Goal: Task Accomplishment & Management: Complete application form

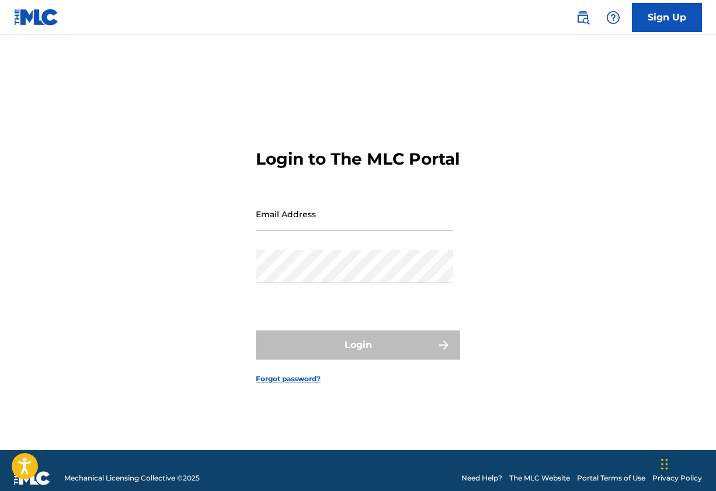
click at [360, 224] on input "Email Address" at bounding box center [354, 213] width 197 height 33
type input "[EMAIL_ADDRESS][DOMAIN_NAME]"
click at [358, 355] on button "Login" at bounding box center [358, 344] width 204 height 29
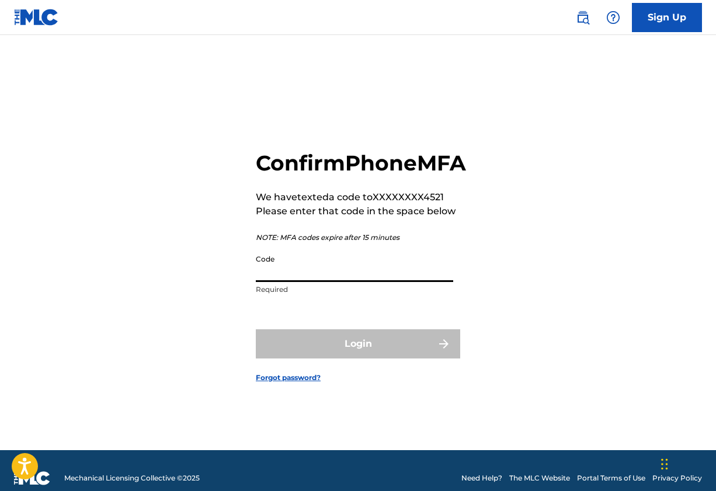
click at [286, 282] on input "Code" at bounding box center [354, 265] width 197 height 33
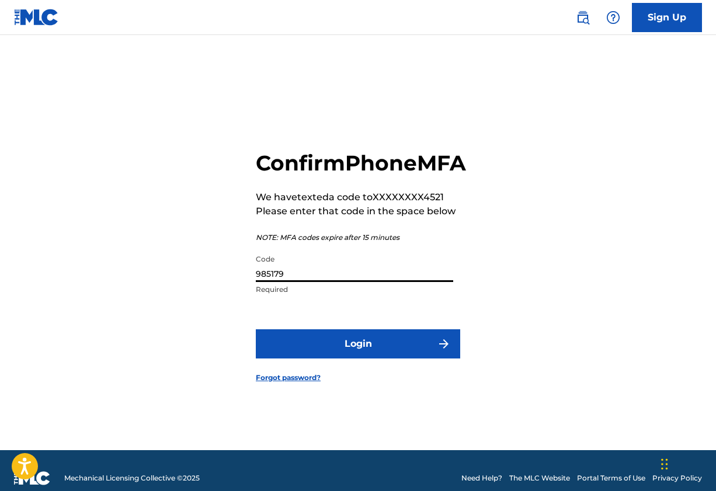
type input "985179"
click at [355, 354] on button "Login" at bounding box center [358, 343] width 204 height 29
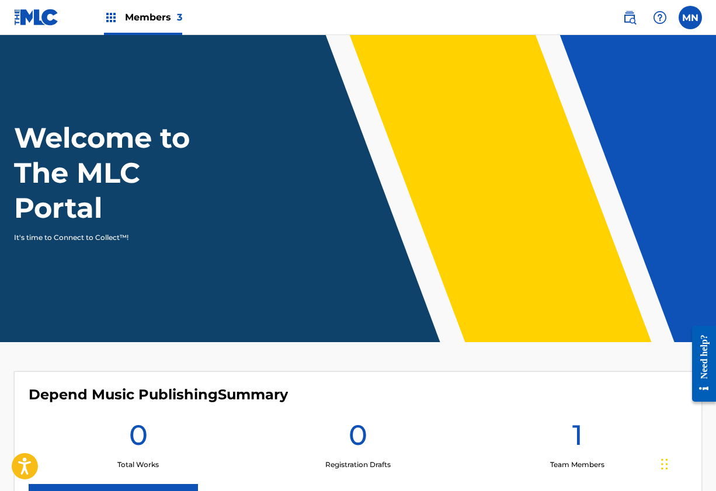
click at [159, 17] on span "Members 3" at bounding box center [153, 17] width 57 height 13
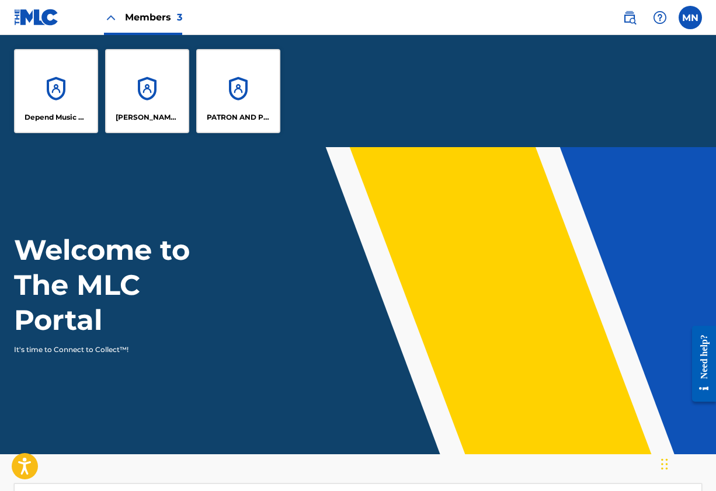
click at [151, 84] on div "[PERSON_NAME] DESIGNEE" at bounding box center [147, 91] width 84 height 84
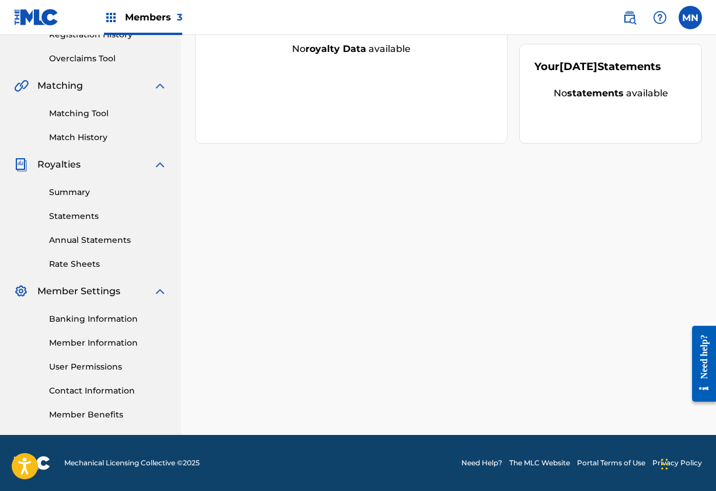
scroll to position [233, 0]
click at [103, 320] on link "Banking Information" at bounding box center [108, 319] width 118 height 12
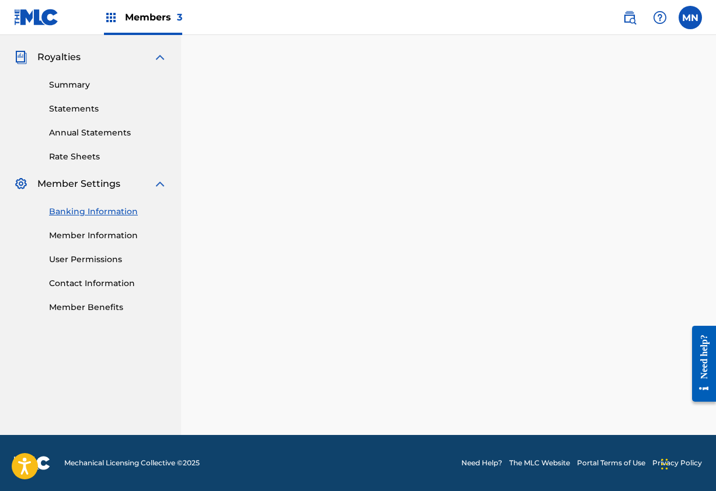
scroll to position [236, 0]
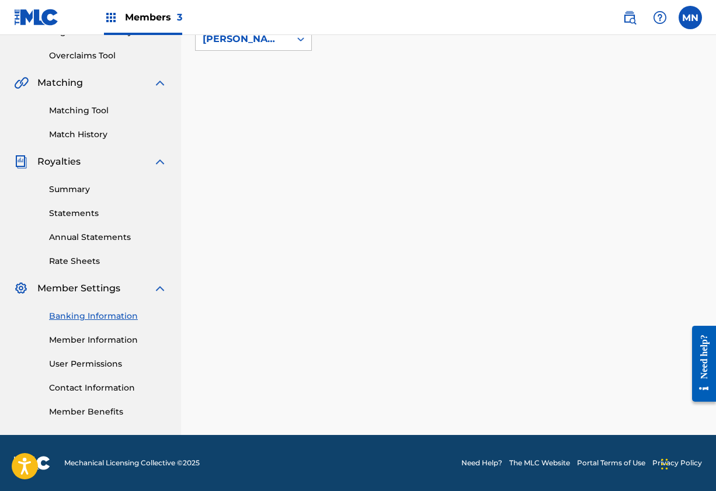
click at [85, 340] on link "Member Information" at bounding box center [108, 340] width 118 height 12
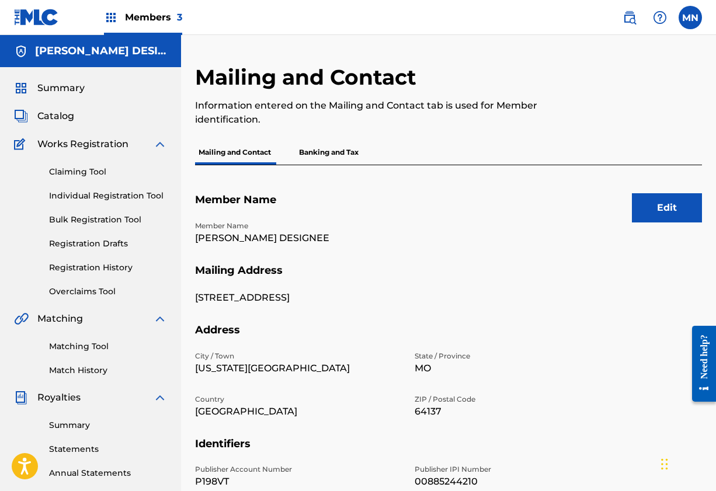
click at [137, 20] on span "Members 3" at bounding box center [153, 17] width 57 height 13
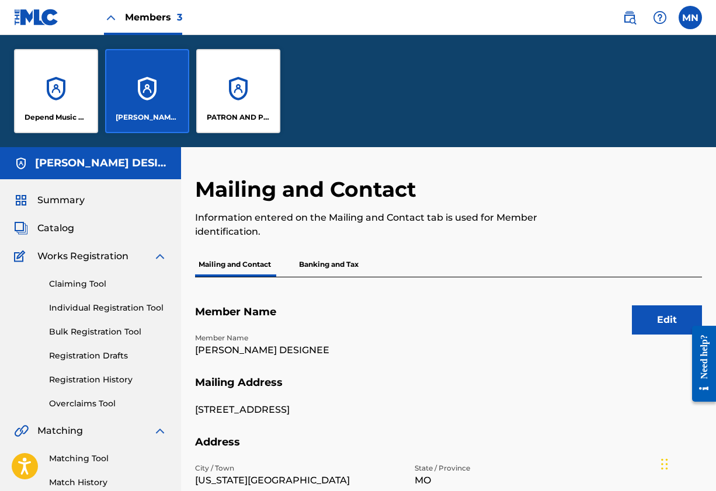
click at [57, 93] on div "Depend Music Publishing" at bounding box center [56, 91] width 84 height 84
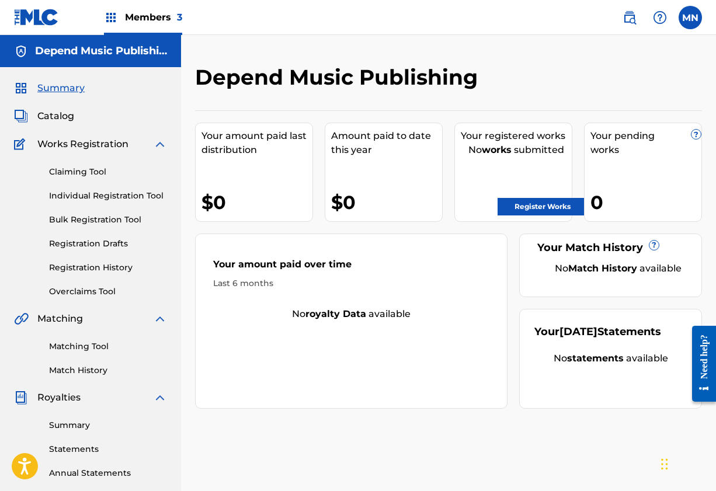
click at [690, 18] on label at bounding box center [689, 17] width 23 height 23
click at [690, 18] on input "MN [PERSON_NAME] [EMAIL_ADDRESS][DOMAIN_NAME] Notification Preferences Profile …" at bounding box center [690, 18] width 0 height 0
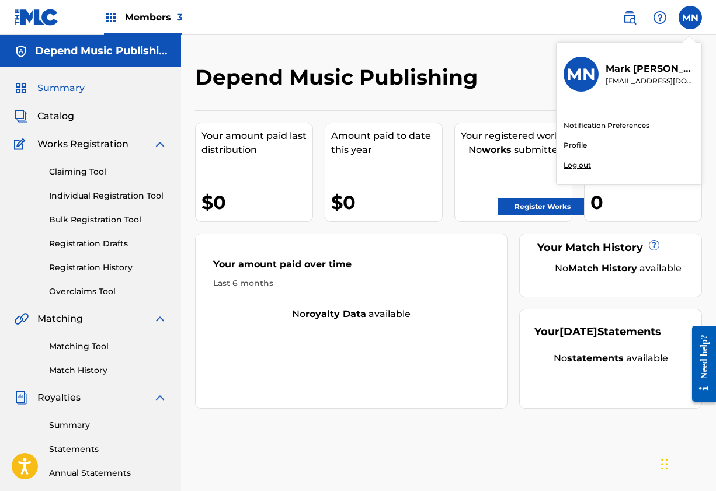
click at [487, 54] on div "Depend Music Publishing Your amount paid last distribution $0 Amount paid to da…" at bounding box center [448, 351] width 535 height 633
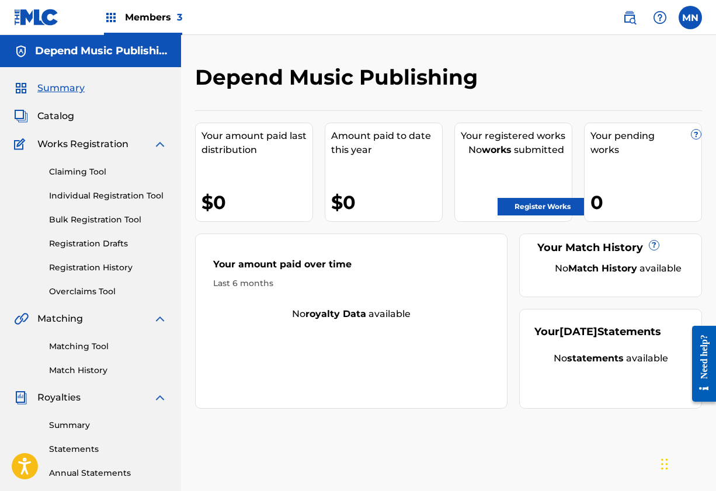
click at [106, 20] on img at bounding box center [111, 18] width 14 height 14
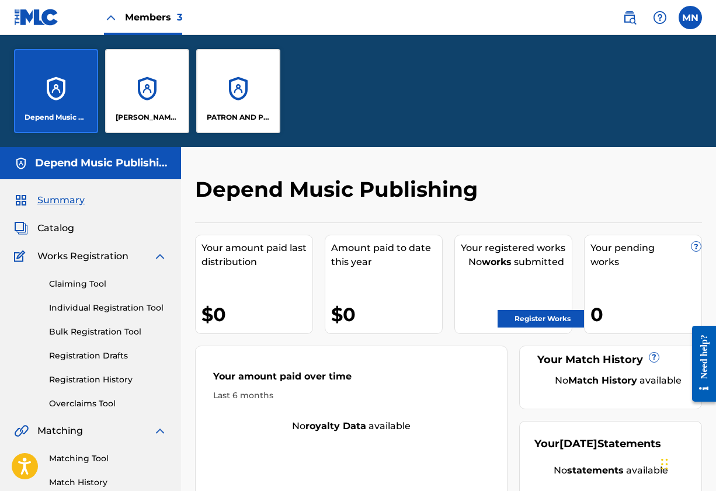
click at [174, 16] on span "Members 3" at bounding box center [153, 17] width 57 height 13
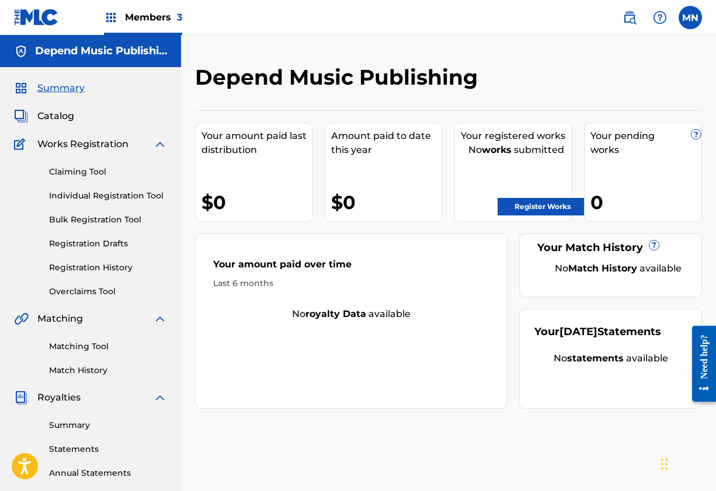
click at [114, 14] on img at bounding box center [111, 18] width 14 height 14
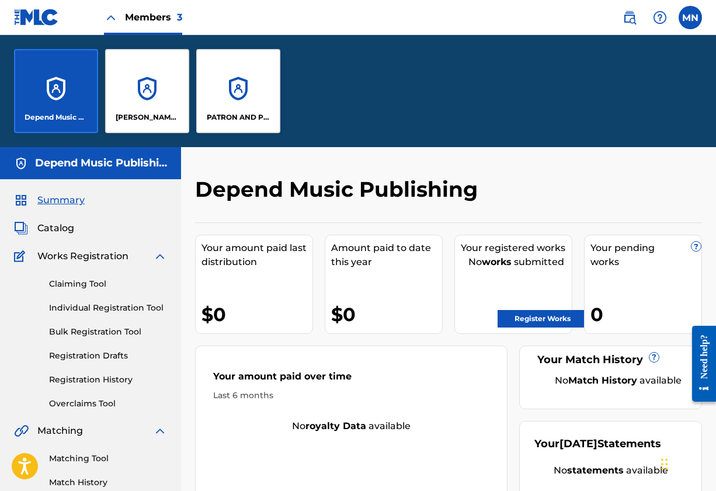
click at [379, 103] on div "Depend Music Publishing [PERSON_NAME] DESIGNEE PATRON AND PROFIT PUBLISHING" at bounding box center [358, 91] width 716 height 112
click at [47, 20] on img at bounding box center [36, 17] width 45 height 17
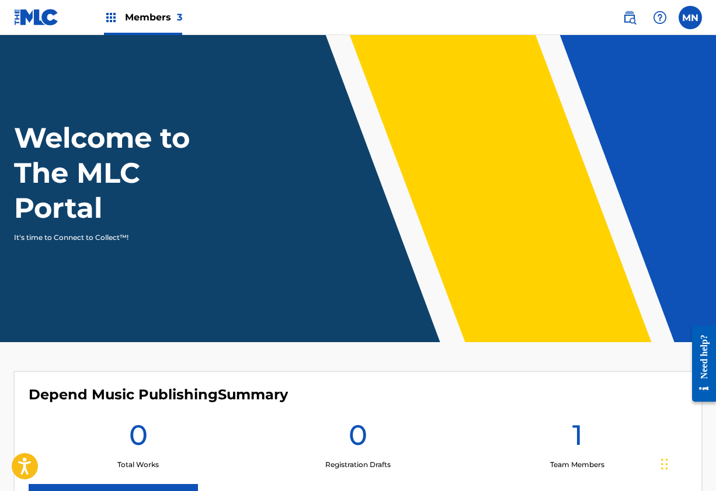
click at [689, 20] on label at bounding box center [689, 17] width 23 height 23
click at [690, 18] on input "MN [PERSON_NAME] [EMAIL_ADDRESS][DOMAIN_NAME] Notification Preferences Profile …" at bounding box center [690, 18] width 0 height 0
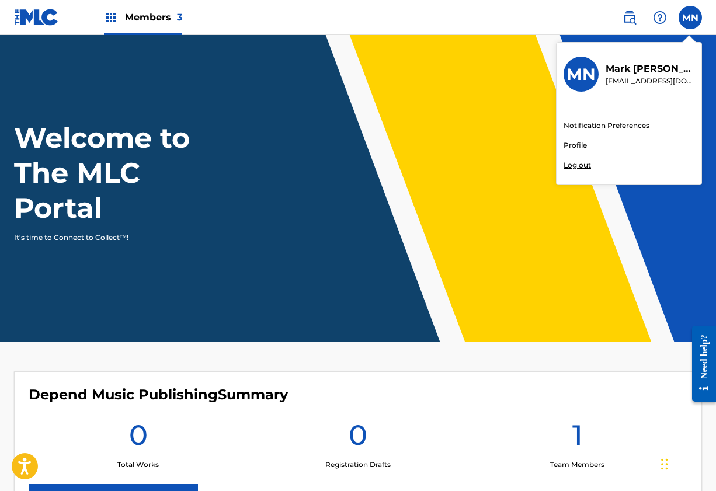
click at [633, 17] on img at bounding box center [629, 18] width 14 height 14
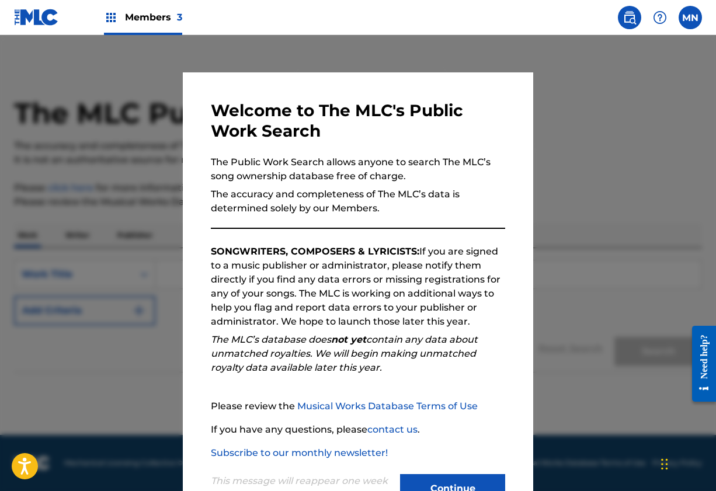
click at [450, 483] on button "Continue" at bounding box center [452, 488] width 105 height 29
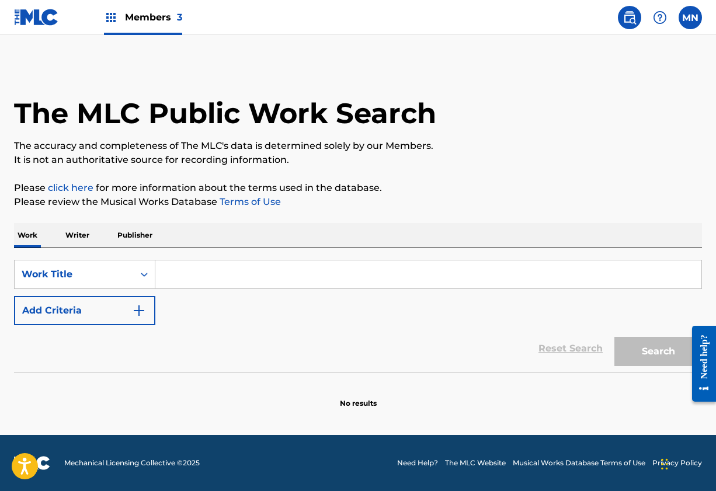
click at [112, 17] on img at bounding box center [111, 18] width 14 height 14
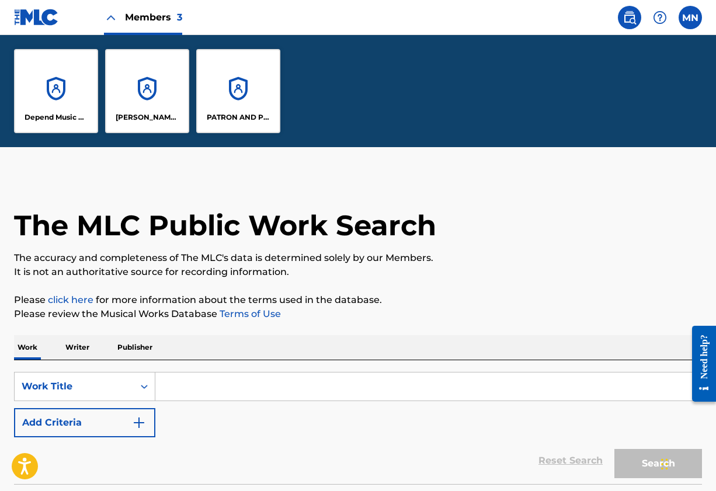
click at [112, 17] on img at bounding box center [111, 18] width 14 height 14
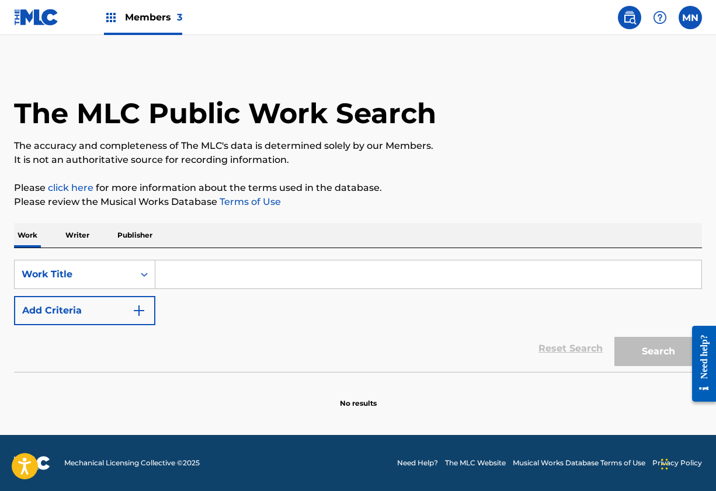
click at [112, 17] on img at bounding box center [111, 18] width 14 height 14
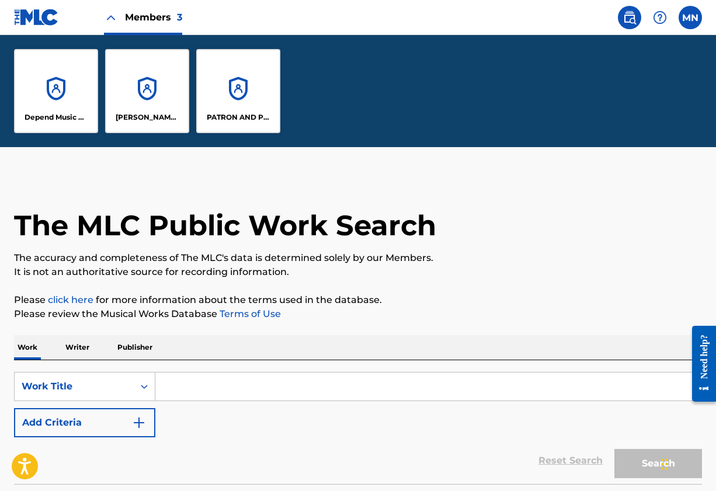
click at [180, 19] on span "3" at bounding box center [179, 17] width 5 height 11
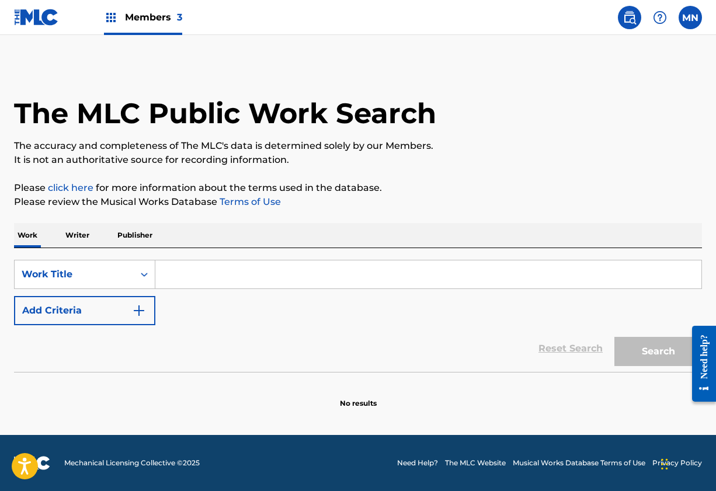
click at [180, 19] on span "3" at bounding box center [179, 17] width 5 height 11
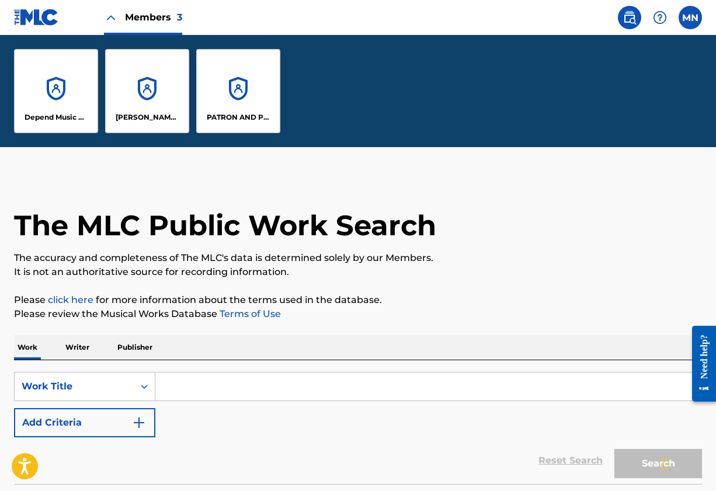
click at [25, 14] on img at bounding box center [36, 17] width 45 height 17
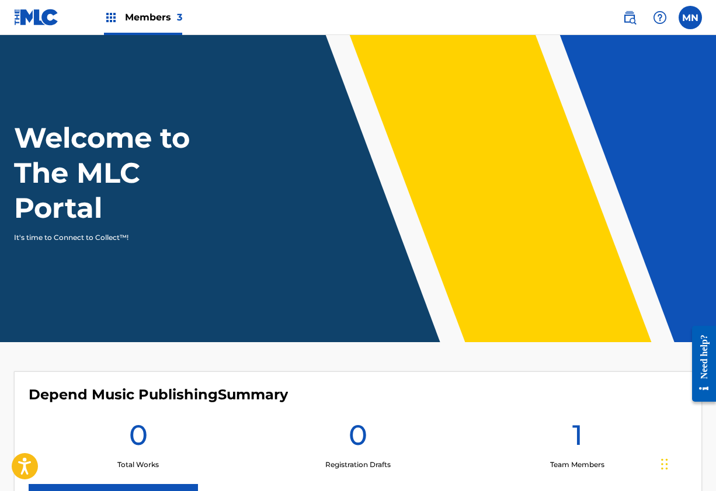
click at [106, 20] on img at bounding box center [111, 18] width 14 height 14
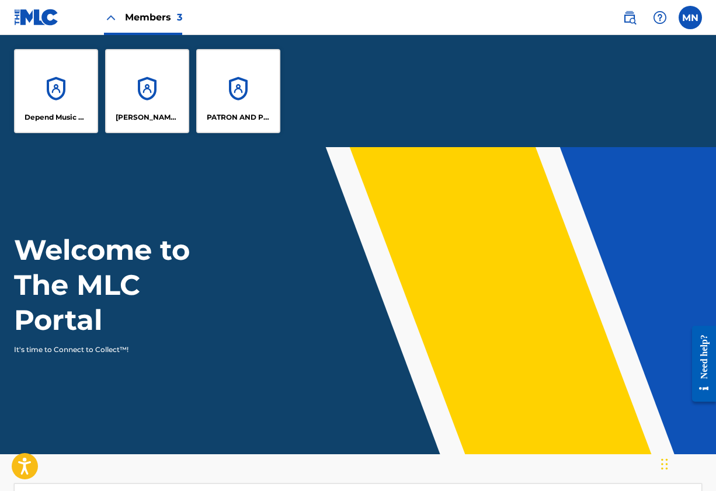
click at [59, 99] on div "Depend Music Publishing" at bounding box center [56, 91] width 84 height 84
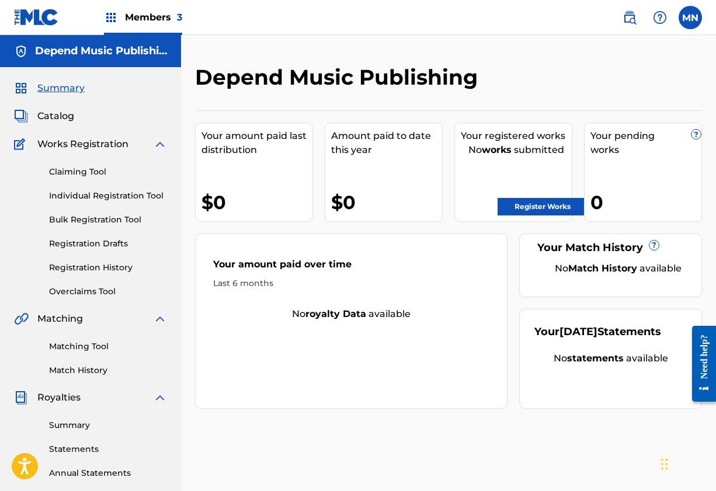
click at [690, 18] on label at bounding box center [689, 17] width 23 height 23
click at [690, 18] on input "MN [PERSON_NAME] [EMAIL_ADDRESS][DOMAIN_NAME] Notification Preferences Profile …" at bounding box center [690, 18] width 0 height 0
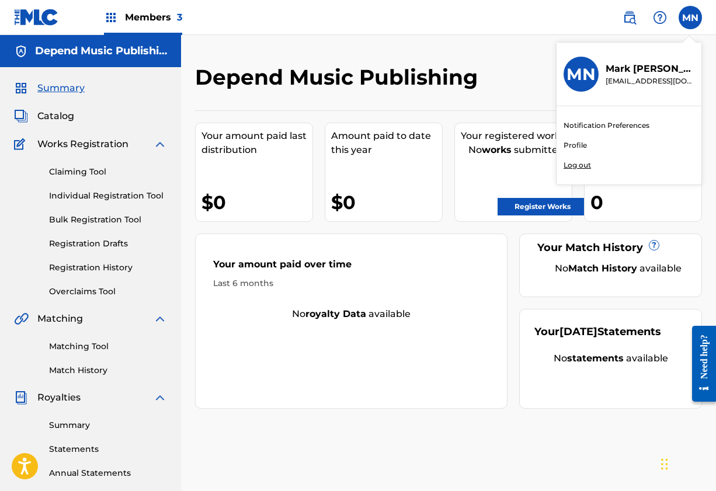
click at [613, 110] on div "Notification Preferences Profile Log out" at bounding box center [628, 145] width 145 height 78
click at [690, 18] on input "MN [PERSON_NAME] [EMAIL_ADDRESS][DOMAIN_NAME] Notification Preferences Profile …" at bounding box center [690, 18] width 0 height 0
click at [582, 144] on link "Profile" at bounding box center [574, 145] width 23 height 11
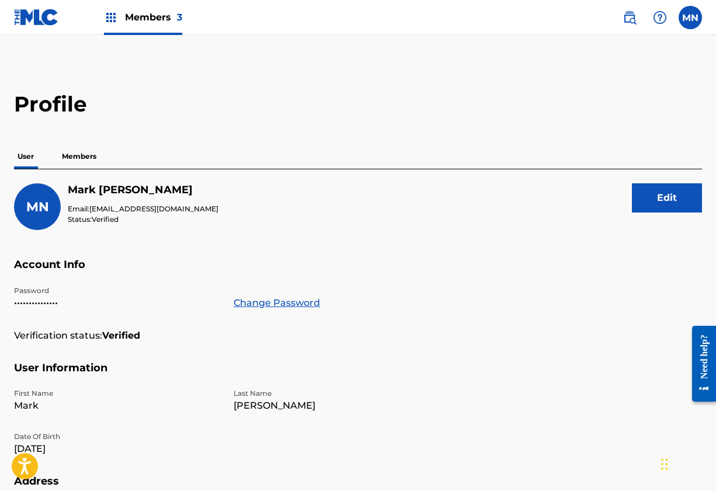
click at [80, 154] on p "Members" at bounding box center [78, 156] width 41 height 25
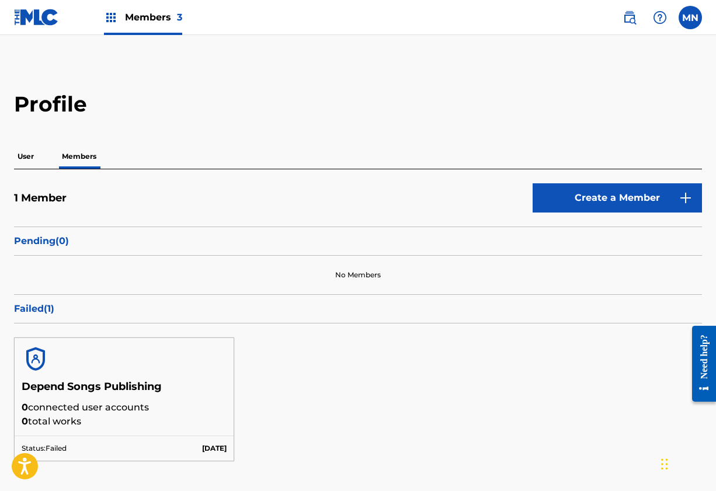
click at [45, 311] on p "Failed ( 1 )" at bounding box center [358, 309] width 688 height 14
click at [54, 308] on p "Failed ( 1 )" at bounding box center [358, 309] width 688 height 14
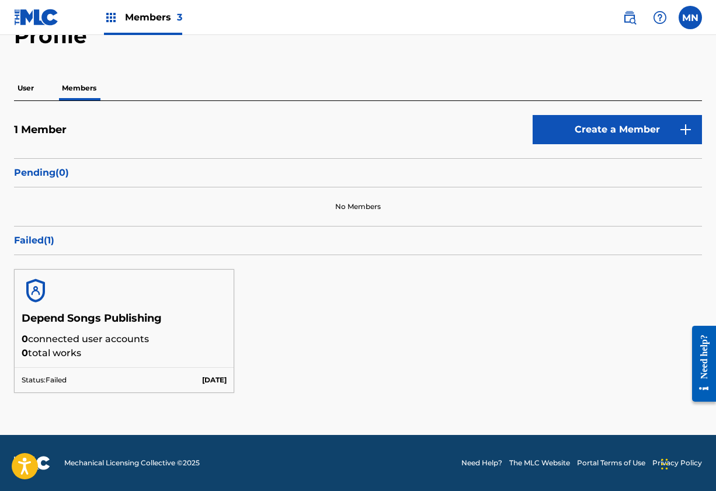
scroll to position [68, 0]
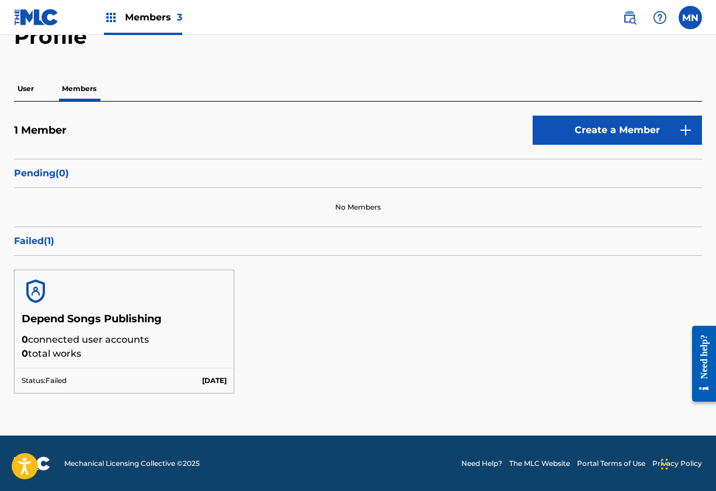
click at [624, 133] on link "Create a Member" at bounding box center [616, 130] width 169 height 29
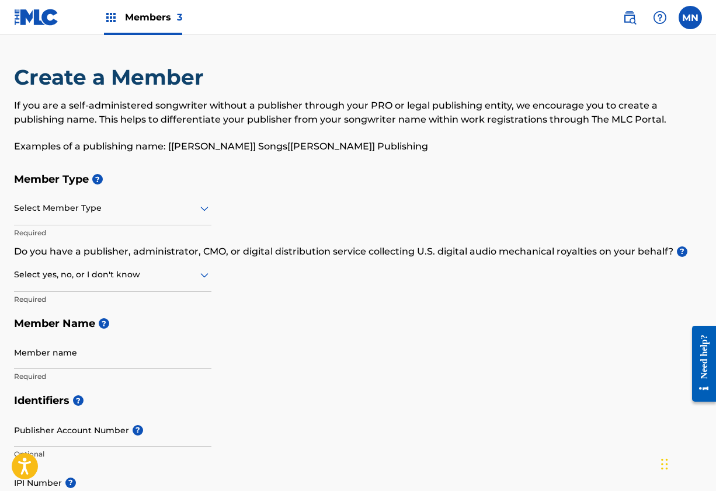
click at [192, 213] on div at bounding box center [112, 208] width 197 height 15
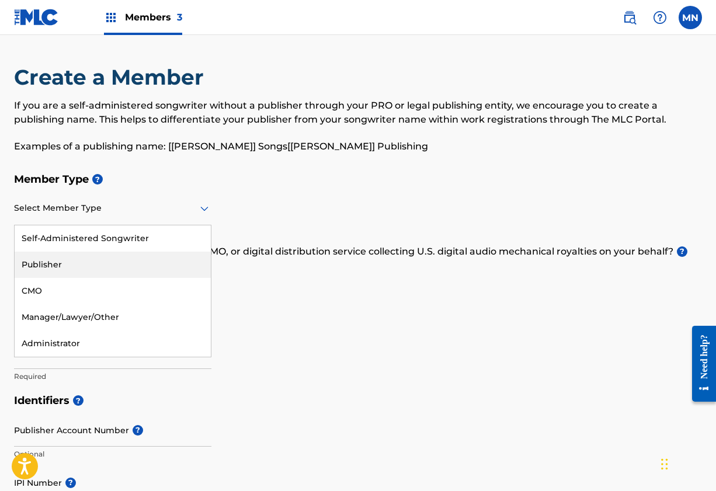
click at [134, 257] on div "Publisher" at bounding box center [113, 265] width 196 height 26
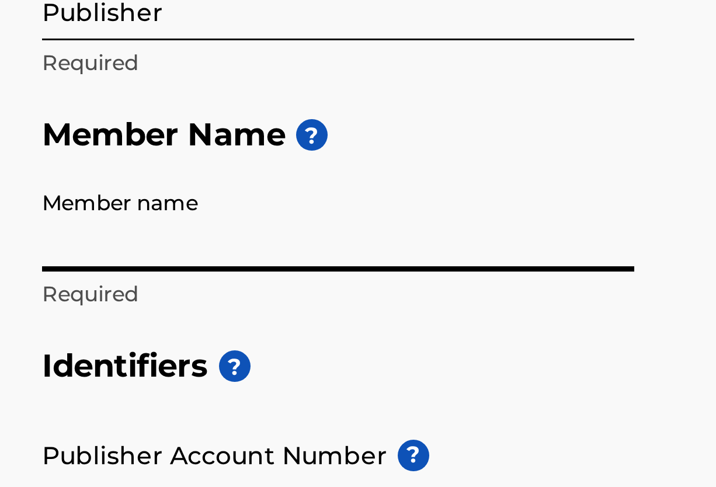
click at [208, 269] on input "Member name" at bounding box center [112, 285] width 197 height 33
click at [210, 269] on input "Member name" at bounding box center [112, 285] width 197 height 33
click at [208, 269] on input "Member name" at bounding box center [112, 285] width 197 height 33
click at [137, 269] on input "Member name" at bounding box center [112, 285] width 197 height 33
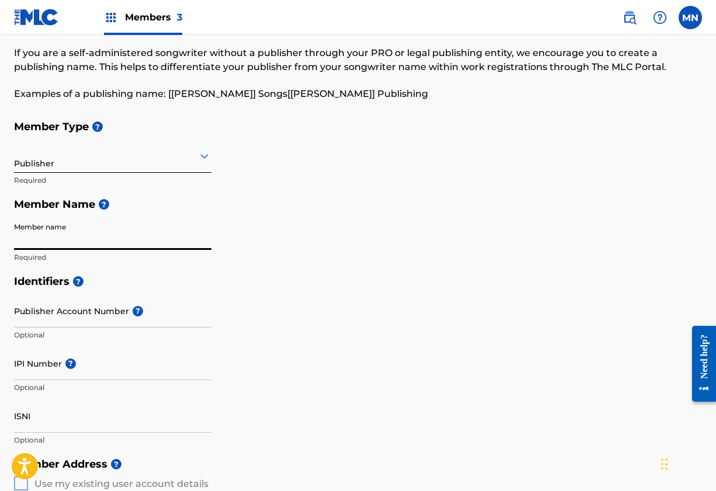
scroll to position [41, 0]
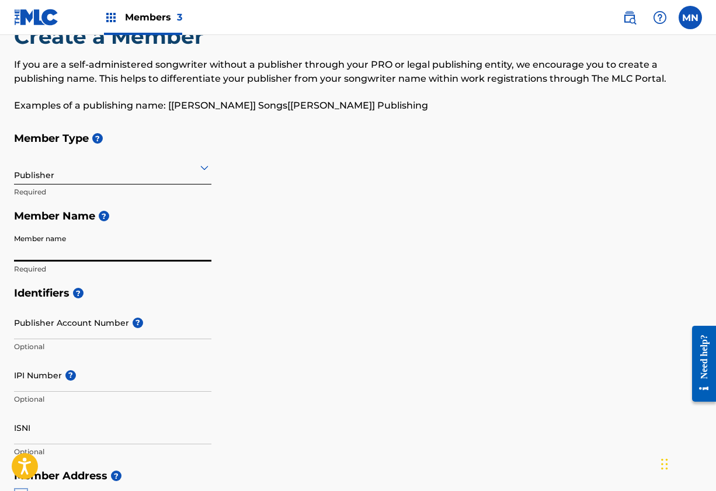
click at [445, 172] on div "Member Type ? Publisher Required Member Name ? Member name Required" at bounding box center [358, 203] width 688 height 155
click at [690, 19] on label at bounding box center [689, 17] width 23 height 23
click at [690, 18] on input "MN [PERSON_NAME] [EMAIL_ADDRESS][DOMAIN_NAME] Notification Preferences Profile …" at bounding box center [690, 18] width 0 height 0
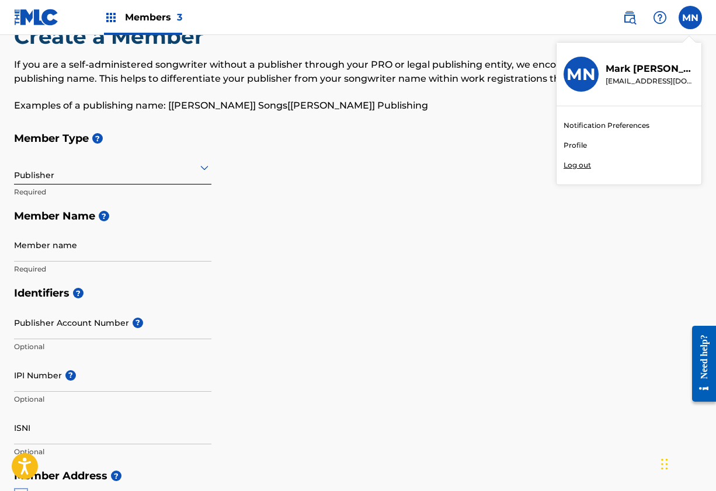
click at [299, 234] on div "Member Type ? Publisher Required Member Name ? Member name Required" at bounding box center [358, 203] width 688 height 155
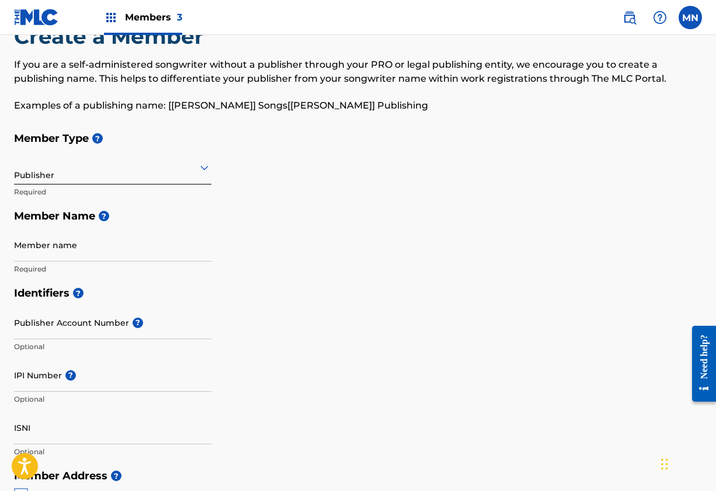
click at [71, 251] on input "Member name" at bounding box center [112, 244] width 197 height 33
paste input "Depend Songs Publishing"
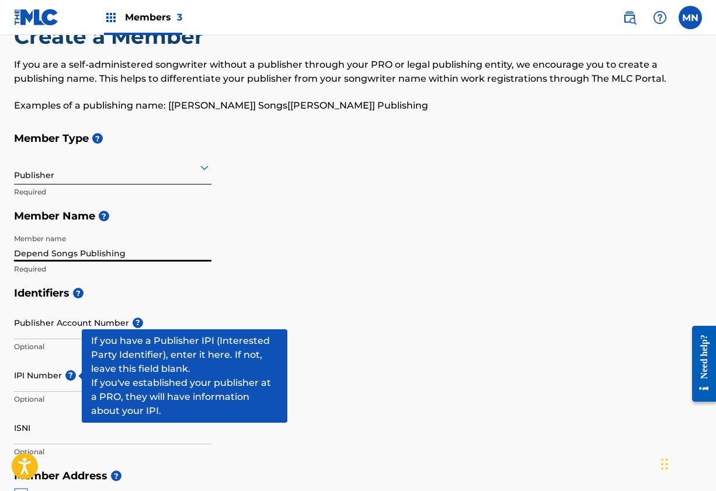
type input "Depend Songs Publishing"
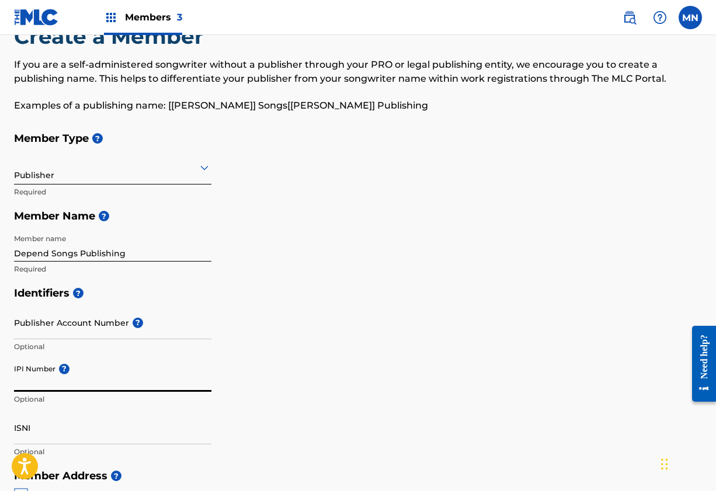
click at [53, 372] on input "IPI Number ?" at bounding box center [112, 374] width 197 height 33
paste input "01279948384"
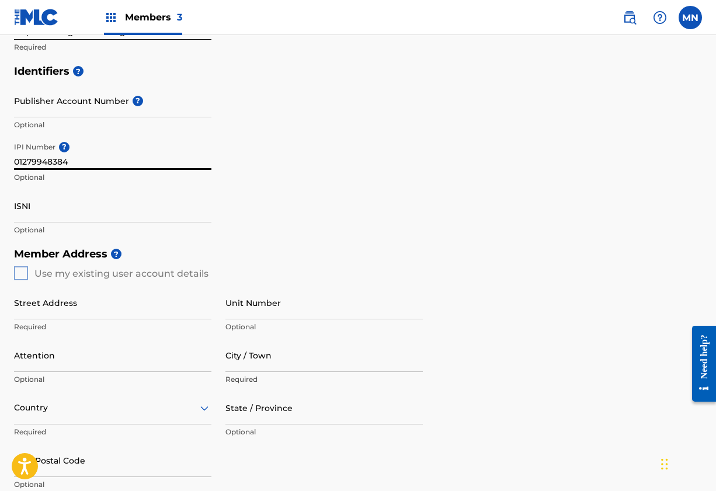
scroll to position [265, 0]
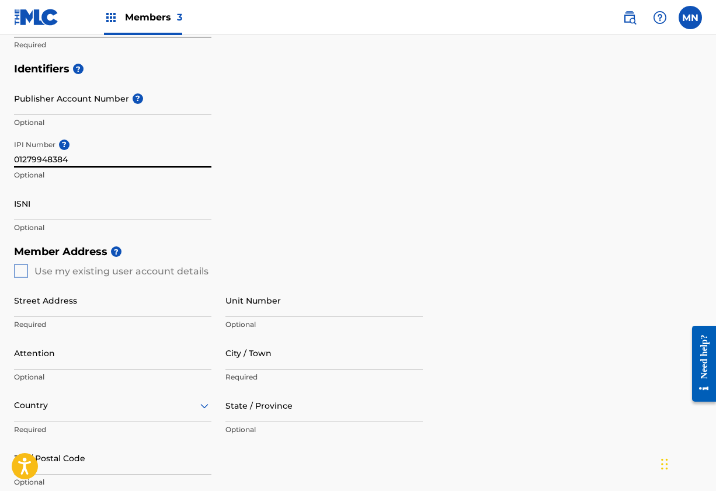
type input "01279948384"
click at [23, 271] on div "Member Address ? Use my existing user account details Street Address Required U…" at bounding box center [358, 372] width 688 height 267
click at [24, 266] on div "Member Address ? Use my existing user account details Street Address Required U…" at bounding box center [358, 372] width 688 height 267
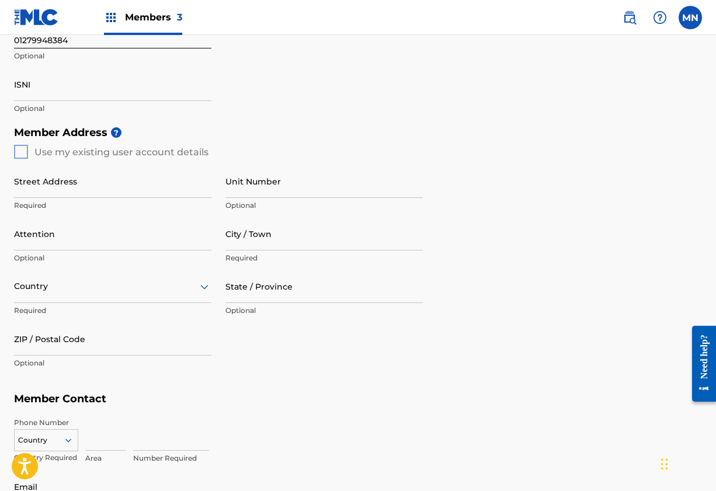
scroll to position [379, 0]
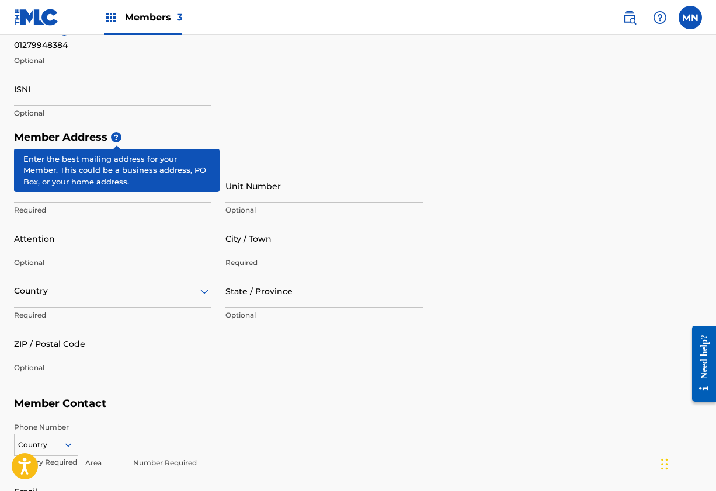
click at [115, 136] on span "?" at bounding box center [116, 137] width 11 height 11
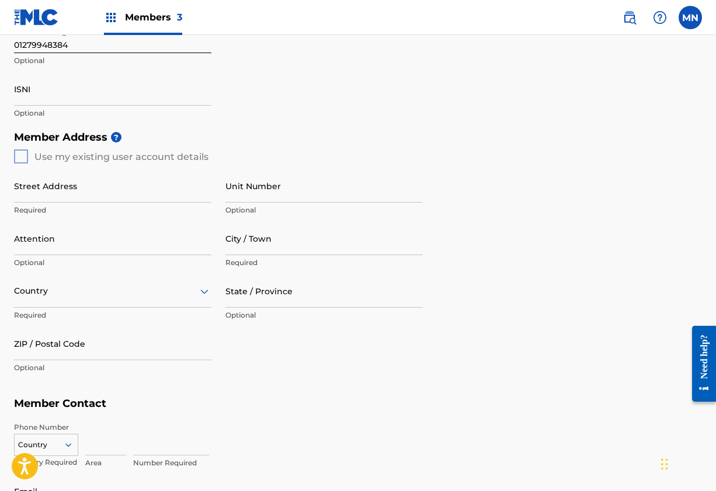
click at [18, 156] on div "Member Address ? Use my existing user account details Street Address Required U…" at bounding box center [358, 258] width 688 height 267
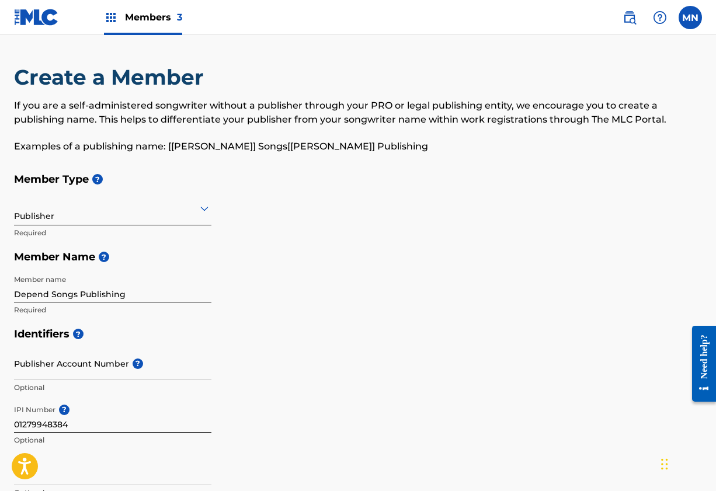
scroll to position [0, 0]
click at [112, 16] on img at bounding box center [111, 18] width 14 height 14
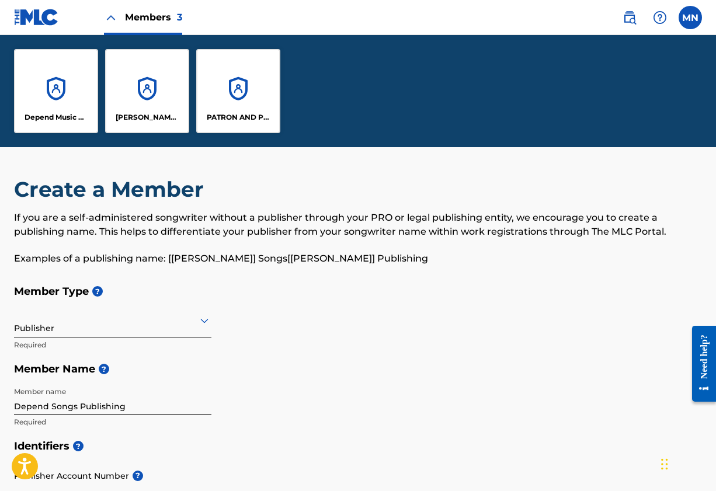
click at [71, 106] on div "Depend Music Publishing" at bounding box center [56, 91] width 84 height 84
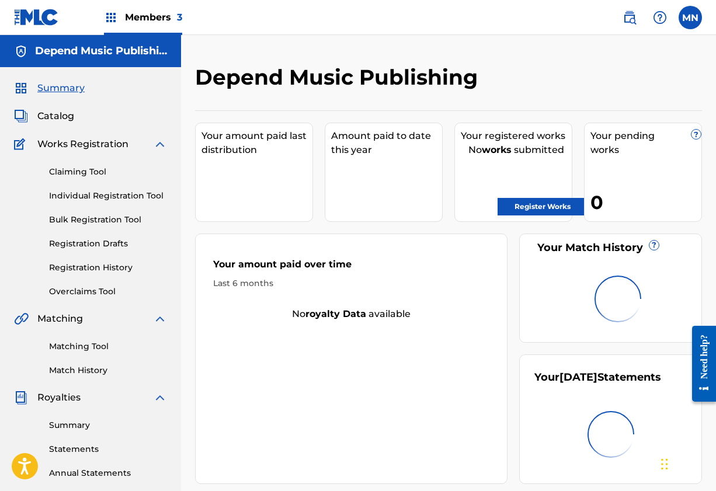
click at [71, 106] on div "Summary Catalog Works Registration Claiming Tool Individual Registration Tool B…" at bounding box center [90, 367] width 181 height 601
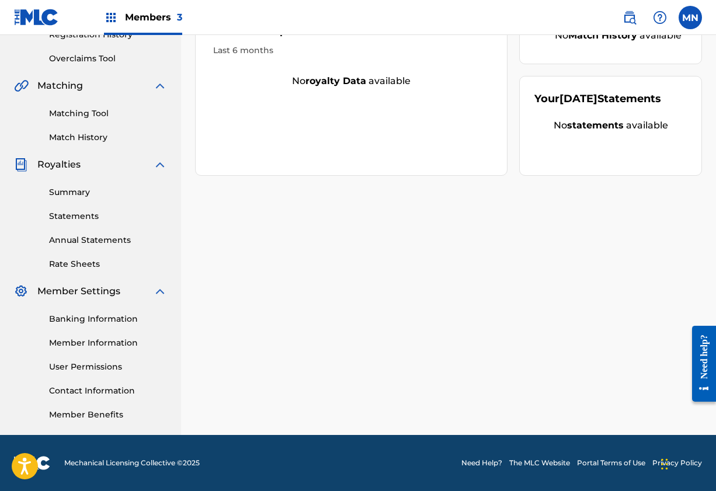
scroll to position [233, 0]
click at [99, 341] on link "Member Information" at bounding box center [108, 343] width 118 height 12
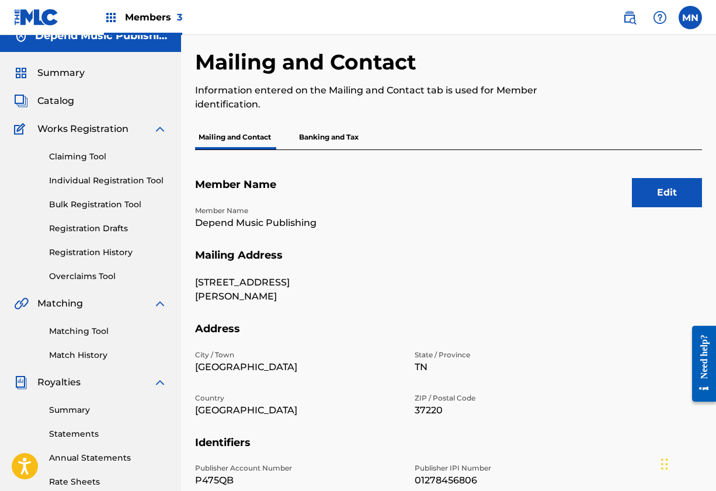
scroll to position [13, 0]
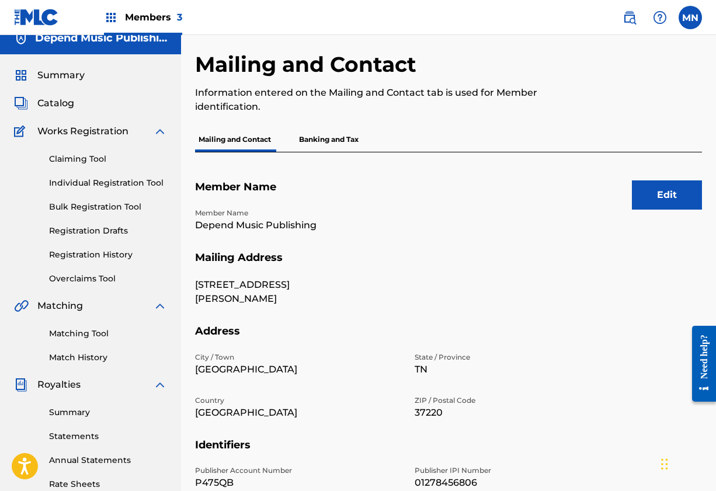
click at [345, 137] on p "Banking and Tax" at bounding box center [328, 139] width 67 height 25
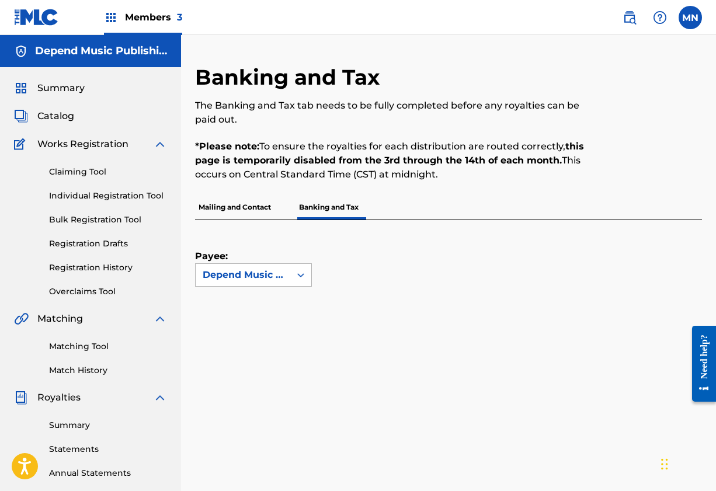
click at [300, 274] on icon at bounding box center [301, 275] width 12 height 12
click at [399, 263] on div "Payee: Depend Music Publishing" at bounding box center [434, 253] width 479 height 67
click at [231, 208] on p "Mailing and Contact" at bounding box center [234, 207] width 79 height 25
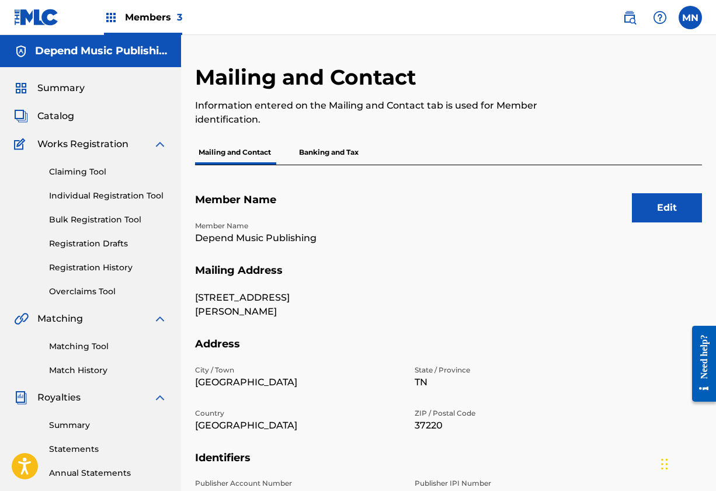
click at [465, 242] on div "Member Name Depend Music Publishing" at bounding box center [407, 242] width 425 height 43
click at [629, 15] on img at bounding box center [629, 18] width 14 height 14
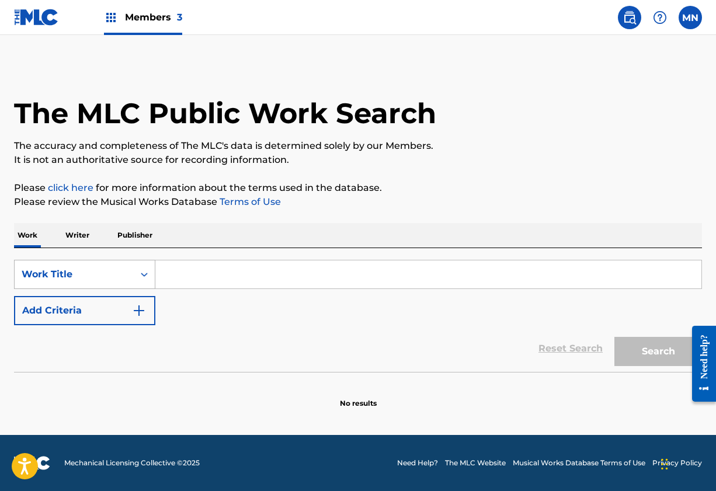
click at [125, 273] on div "Work Title" at bounding box center [74, 274] width 105 height 14
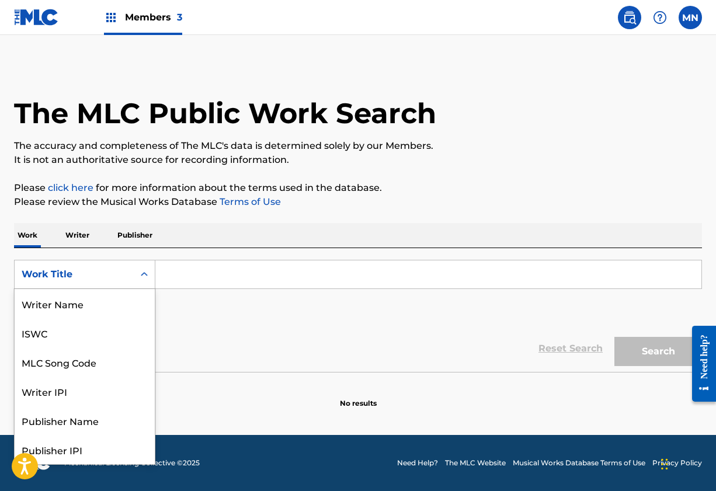
scroll to position [58, 0]
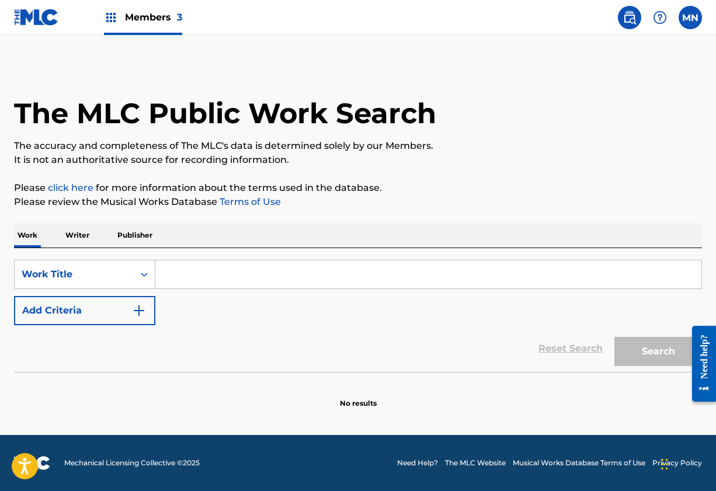
click at [133, 235] on p "Publisher" at bounding box center [135, 235] width 42 height 25
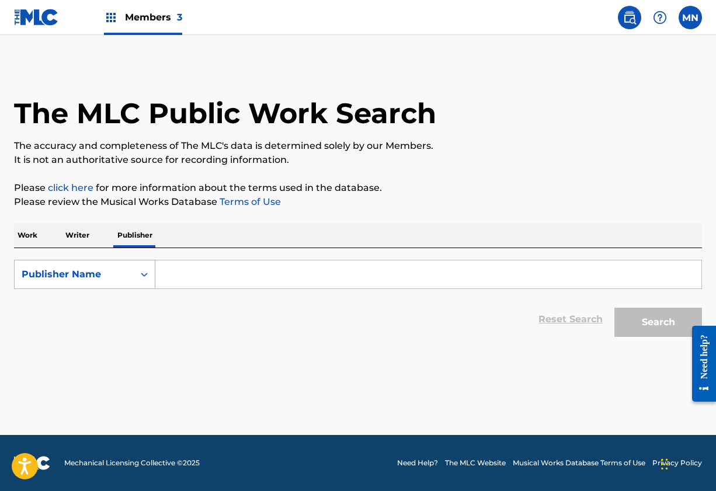
click at [134, 272] on div "Search Form" at bounding box center [144, 274] width 21 height 28
click at [103, 305] on div "Publisher IPI" at bounding box center [85, 303] width 140 height 29
click at [174, 270] on input "Search Form" at bounding box center [428, 274] width 546 height 28
paste input "1279948384"
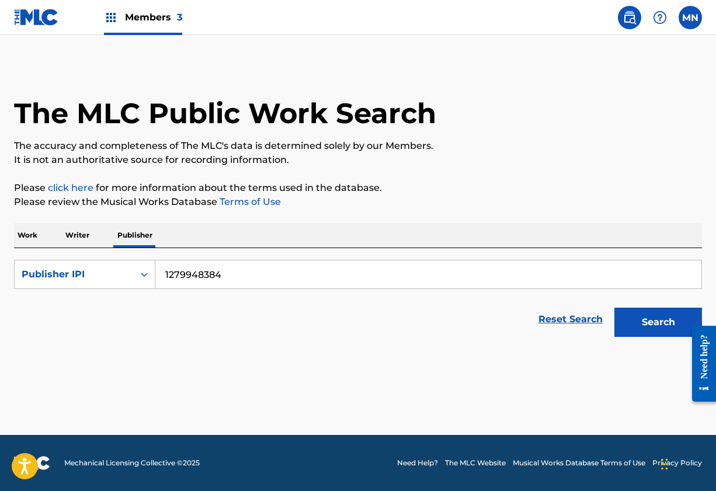
type input "1279948384"
click at [642, 320] on button "Search" at bounding box center [658, 322] width 88 height 29
click at [665, 325] on button "Search" at bounding box center [658, 322] width 88 height 29
click at [639, 318] on button "Search" at bounding box center [658, 322] width 88 height 29
click at [584, 320] on link "Reset Search" at bounding box center [570, 319] width 76 height 26
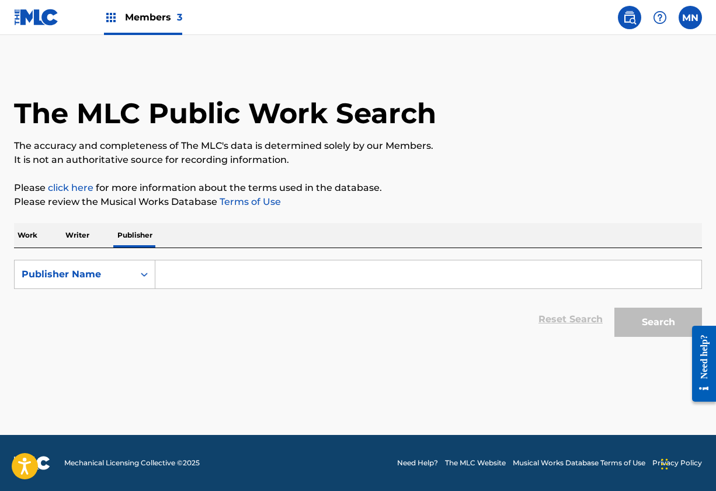
click at [559, 276] on input "Search Form" at bounding box center [428, 274] width 546 height 28
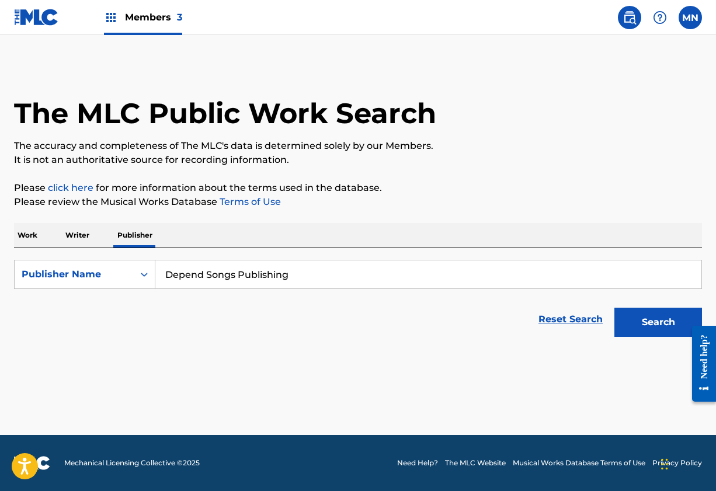
type input "Depend Songs Publishing"
click at [649, 320] on button "Search" at bounding box center [658, 322] width 88 height 29
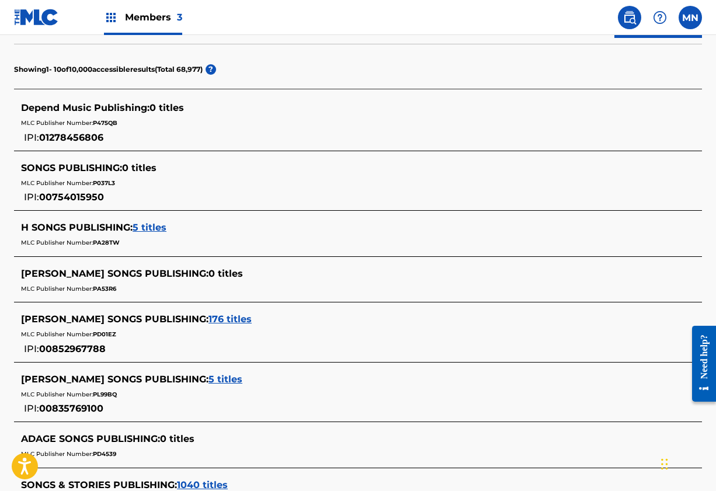
scroll to position [260, 0]
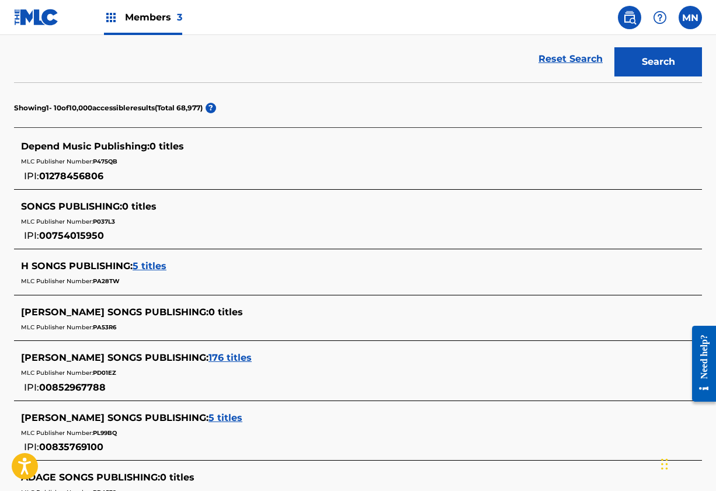
click at [158, 144] on span "0 titles" at bounding box center [166, 146] width 34 height 11
click at [418, 186] on div "Depend Music Publishing : 0 titles MLC Publisher Number: P475QB IPI: 01278456806" at bounding box center [358, 161] width 688 height 55
click at [138, 17] on span "Members 3" at bounding box center [153, 17] width 57 height 13
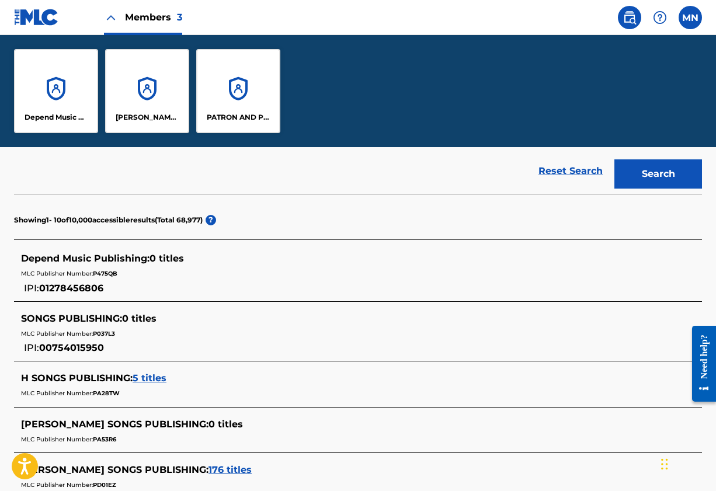
click at [152, 110] on div "[PERSON_NAME] DESIGNEE" at bounding box center [147, 91] width 84 height 84
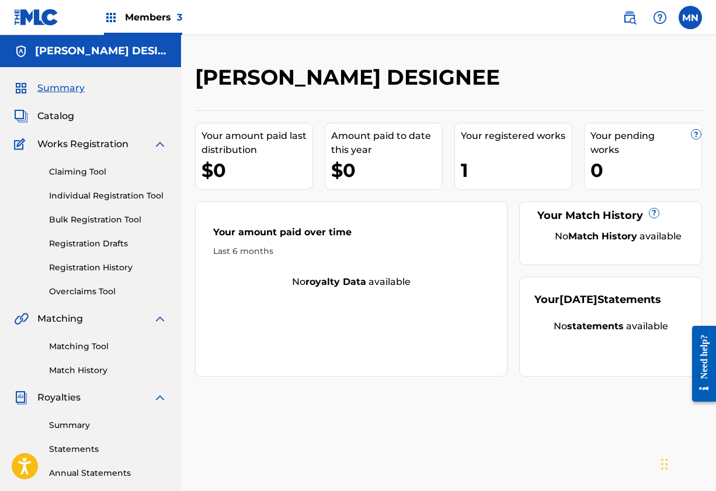
click at [479, 169] on div "1" at bounding box center [516, 170] width 111 height 26
click at [471, 169] on div "1" at bounding box center [516, 170] width 111 height 26
click at [463, 166] on div "1" at bounding box center [516, 170] width 111 height 26
click at [180, 262] on div "Summary Catalog Works Registration Claiming Tool Individual Registration Tool B…" at bounding box center [90, 367] width 181 height 601
click at [490, 163] on div "1" at bounding box center [516, 170] width 111 height 26
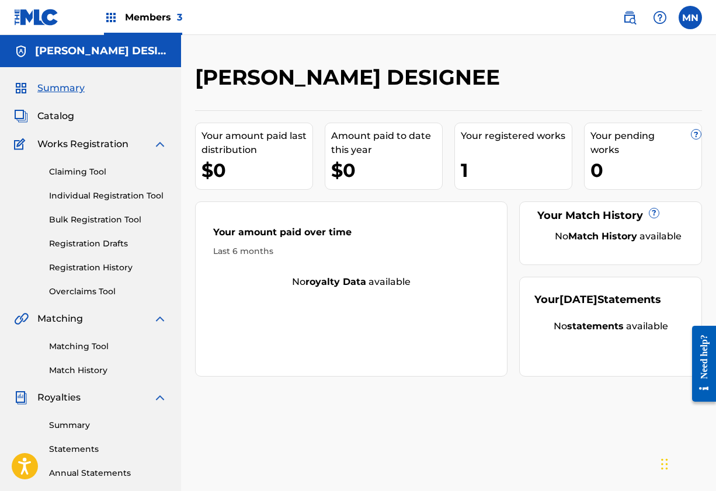
click at [89, 264] on link "Registration History" at bounding box center [108, 267] width 118 height 12
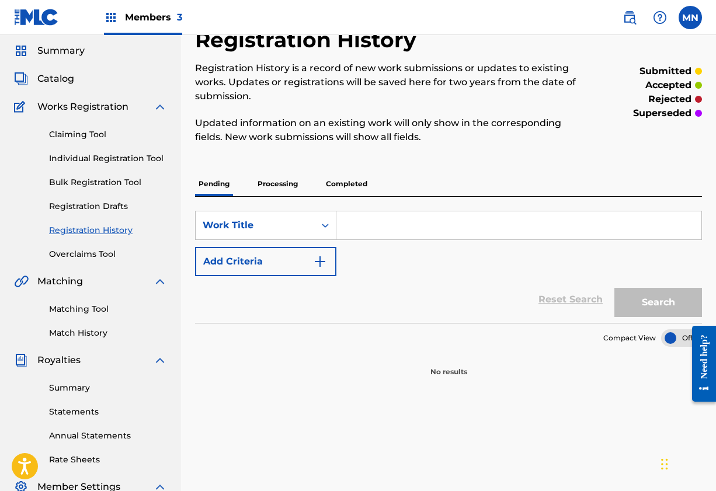
scroll to position [44, 0]
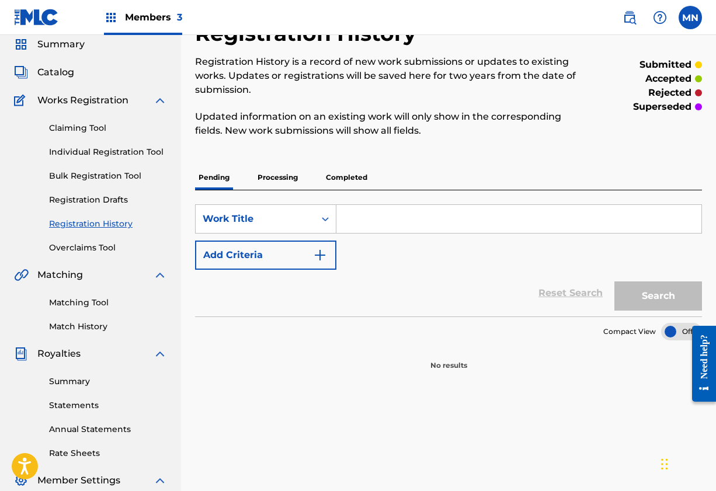
click at [100, 128] on link "Claiming Tool" at bounding box center [108, 128] width 118 height 12
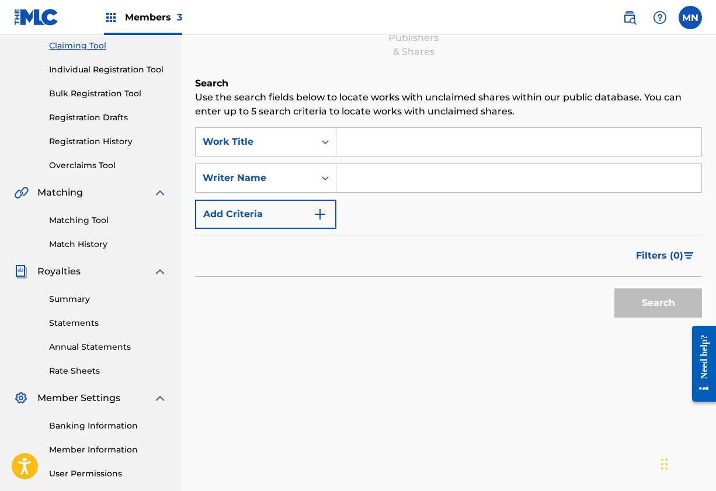
scroll to position [124, 0]
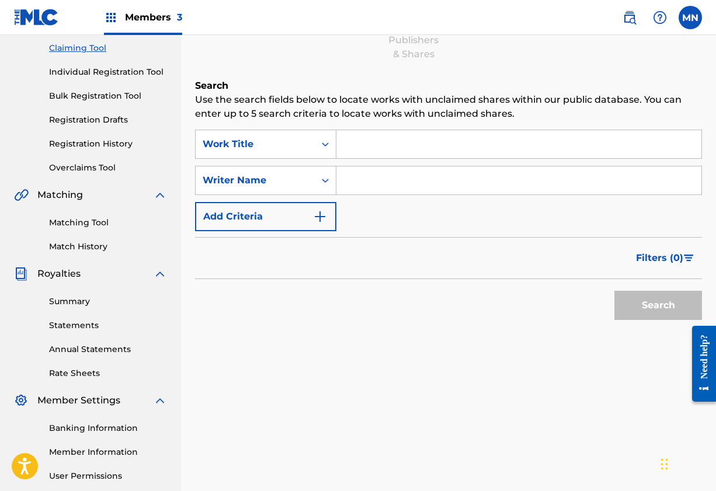
click at [103, 247] on link "Match History" at bounding box center [108, 246] width 118 height 12
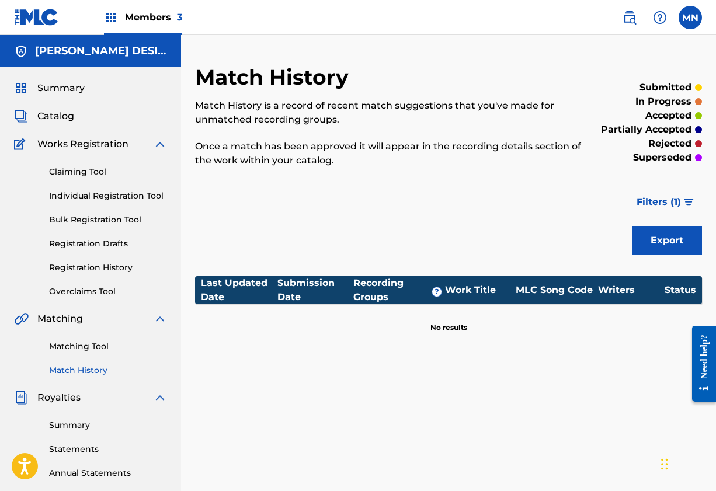
click at [512, 207] on div "Filter Submission Status Filter submitted accepted partially accepted rejected …" at bounding box center [448, 202] width 507 height 30
click at [90, 347] on link "Matching Tool" at bounding box center [108, 346] width 118 height 12
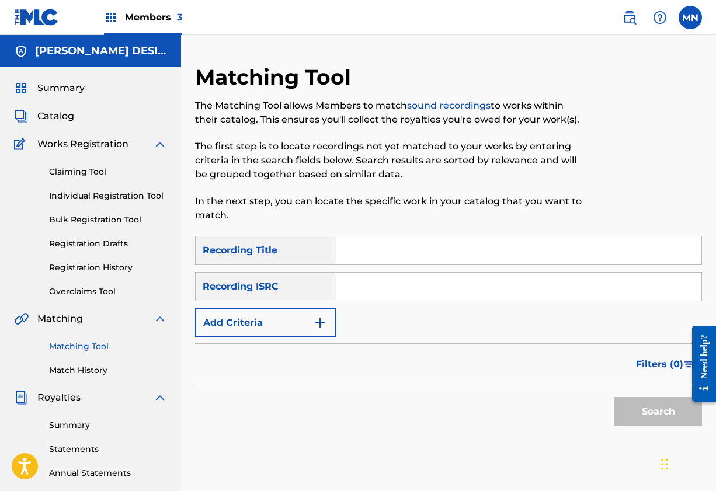
click at [293, 288] on div "Recording ISRC" at bounding box center [265, 286] width 141 height 29
click at [95, 173] on link "Claiming Tool" at bounding box center [108, 172] width 118 height 12
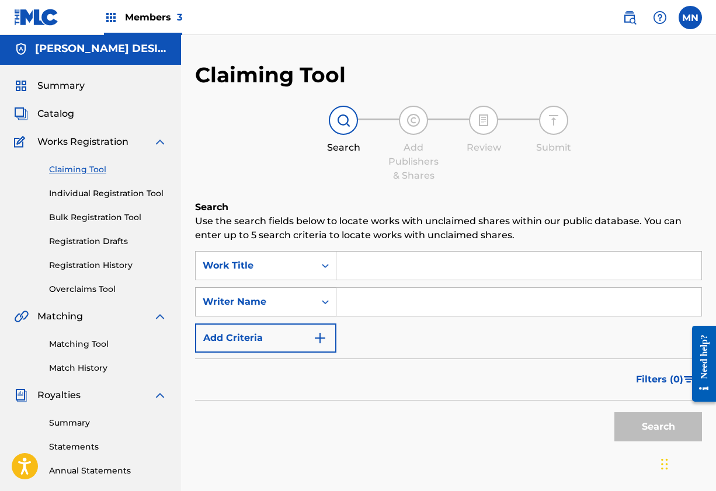
click at [308, 303] on div "Writer Name" at bounding box center [255, 302] width 119 height 22
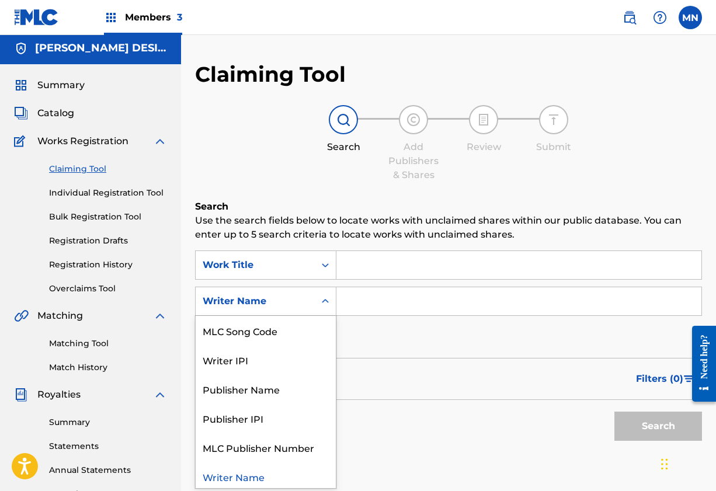
scroll to position [4, 0]
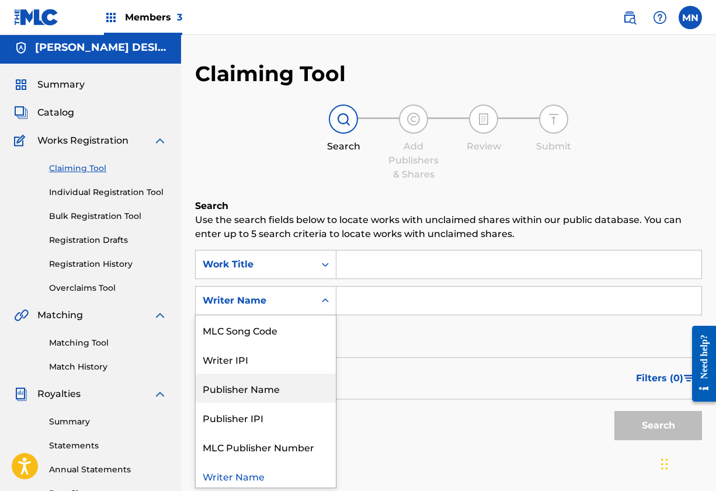
click at [273, 388] on div "Publisher Name" at bounding box center [266, 388] width 140 height 29
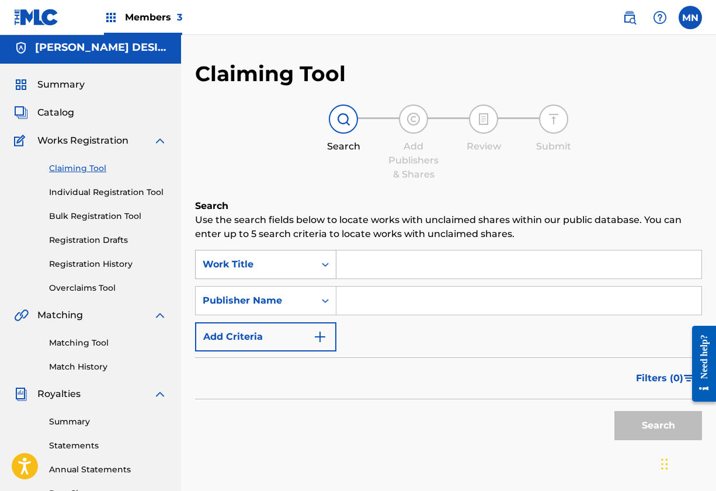
click at [323, 267] on icon "Search Form" at bounding box center [325, 265] width 12 height 12
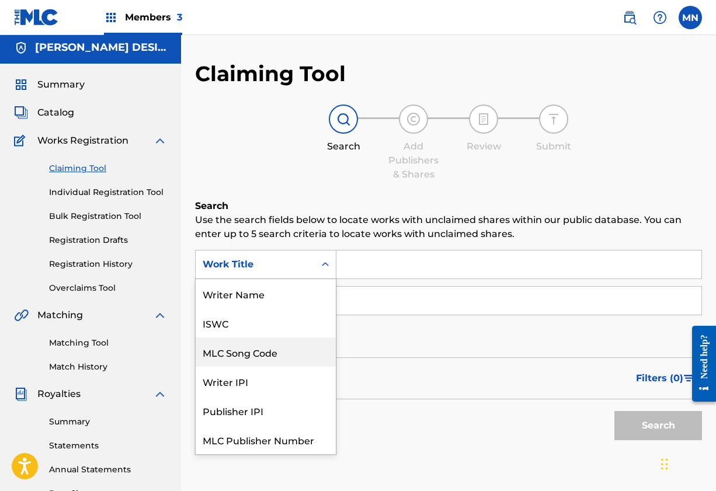
scroll to position [0, 0]
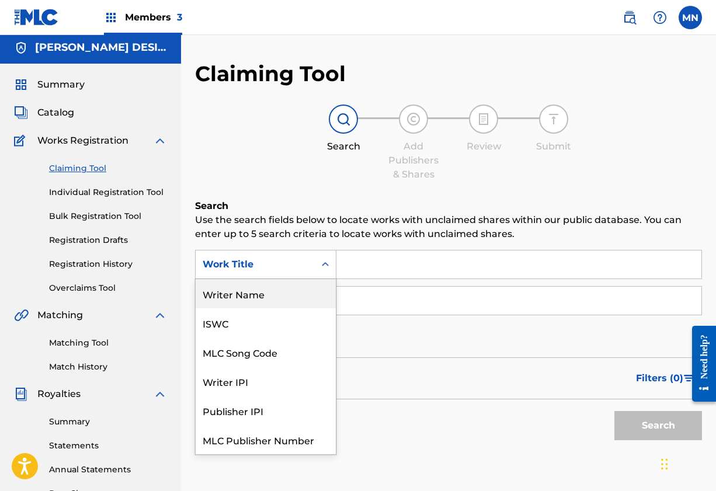
click at [258, 299] on div "Writer Name" at bounding box center [266, 293] width 140 height 29
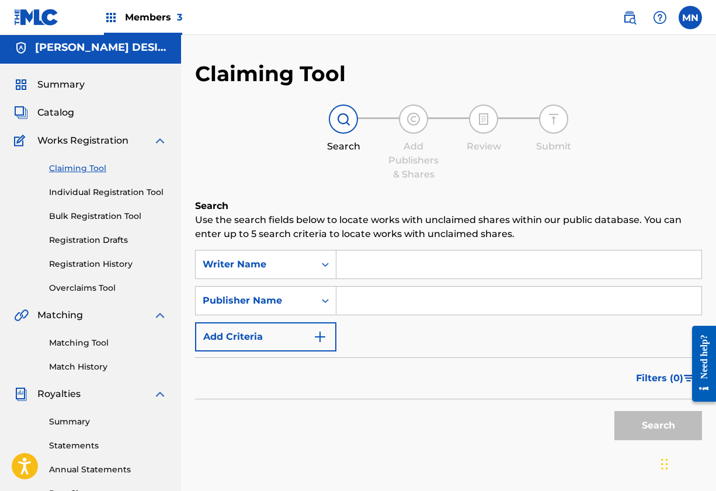
click at [365, 269] on input "Search Form" at bounding box center [518, 264] width 365 height 28
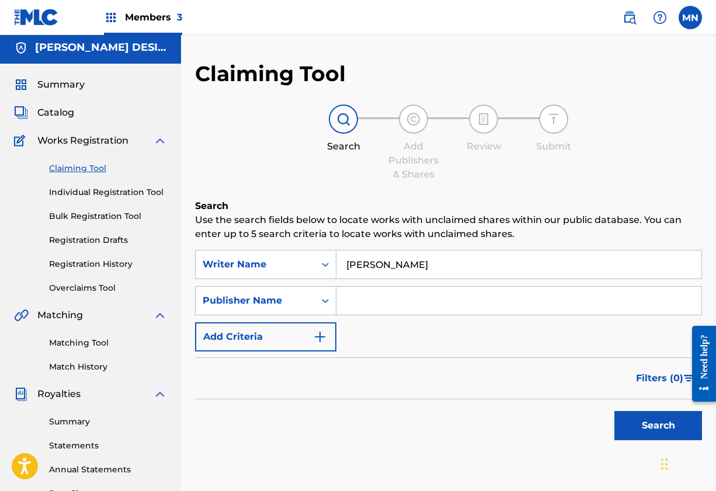
type input "[PERSON_NAME]"
drag, startPoint x: 372, startPoint y: 284, endPoint x: 382, endPoint y: 305, distance: 22.7
click at [382, 305] on input "Search Form" at bounding box center [518, 301] width 365 height 28
click at [301, 297] on div "Publisher Name" at bounding box center [255, 301] width 105 height 14
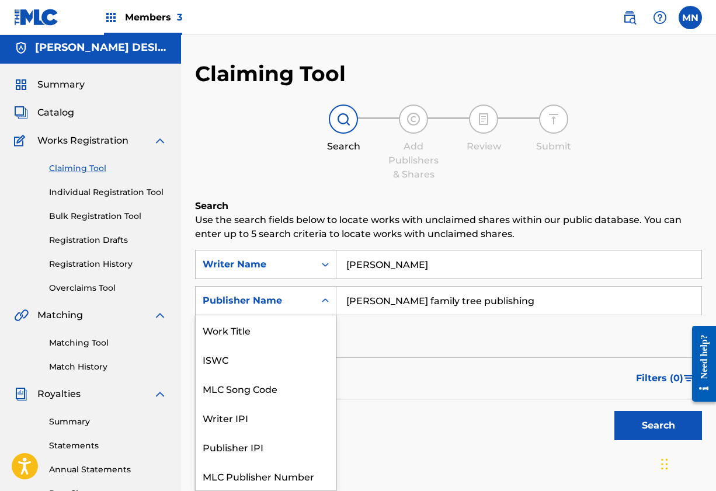
scroll to position [29, 0]
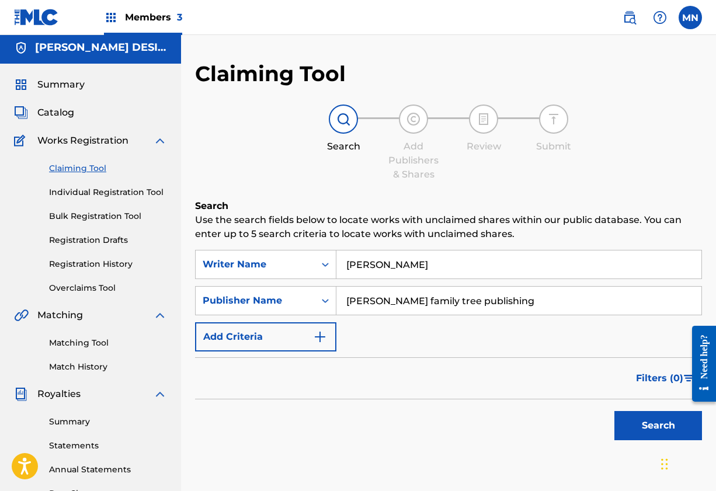
click at [320, 302] on icon "Search Form" at bounding box center [325, 301] width 12 height 12
drag, startPoint x: 511, startPoint y: 304, endPoint x: 311, endPoint y: 302, distance: 199.6
click at [311, 302] on div "SearchWithCriteriaa95ee1d3-4547-4b0e-8ff2-612bdaa3b922 Publisher Name [PERSON_N…" at bounding box center [448, 300] width 507 height 29
paste input "00885244210"
click at [645, 420] on button "Search" at bounding box center [658, 425] width 88 height 29
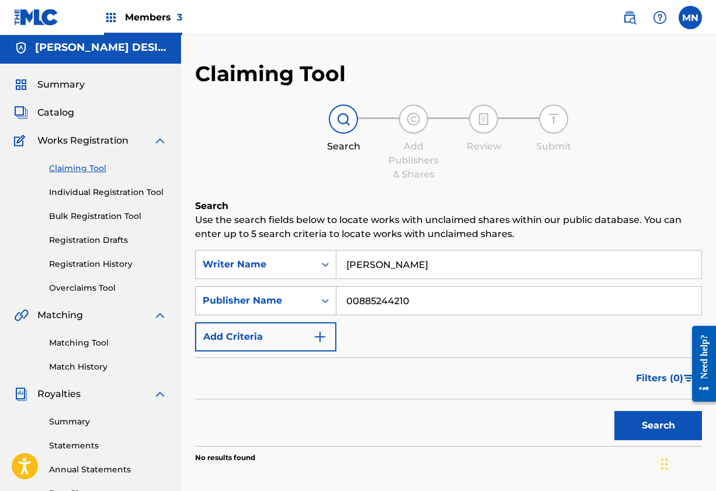
drag, startPoint x: 442, startPoint y: 302, endPoint x: 331, endPoint y: 296, distance: 111.0
click at [329, 296] on div "SearchWithCriteriaa95ee1d3-4547-4b0e-8ff2-612bdaa3b922 Publisher Name 008852442…" at bounding box center [448, 300] width 507 height 29
type input "[PERSON_NAME] family tree publishing"
click at [650, 417] on button "Search" at bounding box center [658, 425] width 88 height 29
drag, startPoint x: 503, startPoint y: 305, endPoint x: 345, endPoint y: 289, distance: 159.0
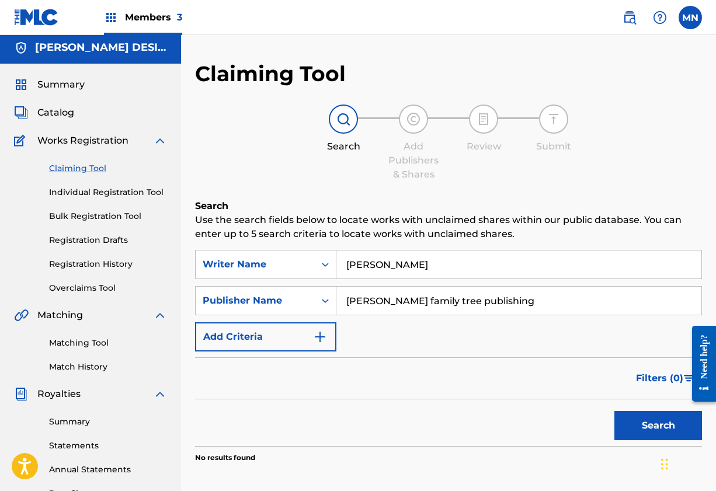
click at [336, 295] on input "[PERSON_NAME] family tree publishing" at bounding box center [518, 301] width 365 height 28
click at [653, 428] on button "Search" at bounding box center [658, 425] width 88 height 29
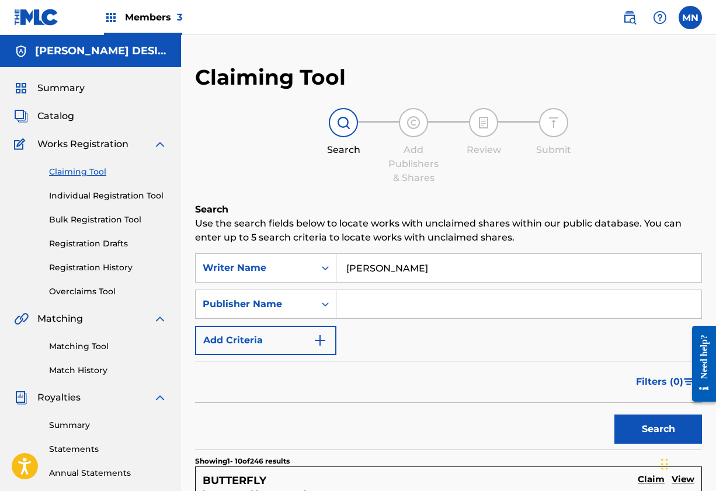
scroll to position [0, 0]
click at [62, 111] on span "Catalog" at bounding box center [55, 116] width 37 height 14
